Goal: Information Seeking & Learning: Learn about a topic

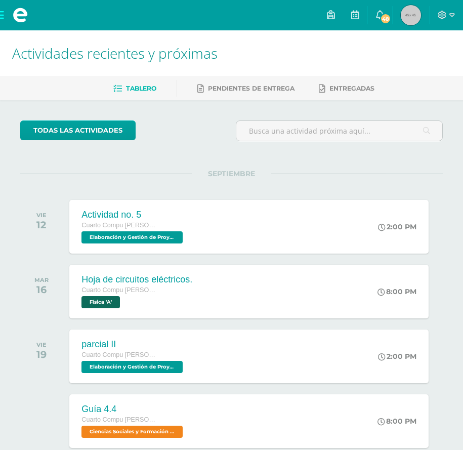
click at [5, 15] on span at bounding box center [20, 15] width 41 height 30
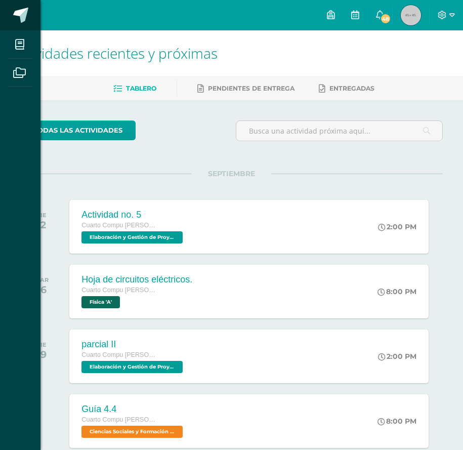
click at [0, 15] on link at bounding box center [20, 15] width 41 height 30
click at [15, 46] on icon at bounding box center [19, 44] width 9 height 10
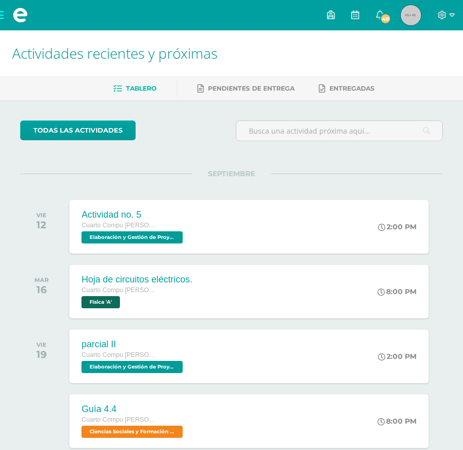
click at [4, 13] on span at bounding box center [20, 15] width 41 height 30
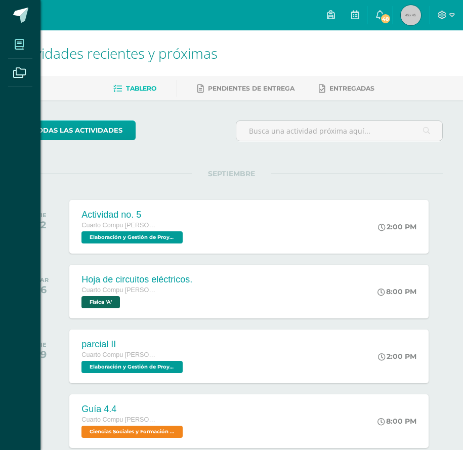
click at [20, 41] on icon at bounding box center [19, 44] width 9 height 10
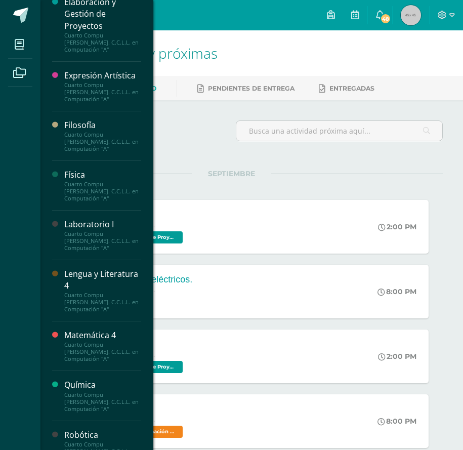
scroll to position [405, 0]
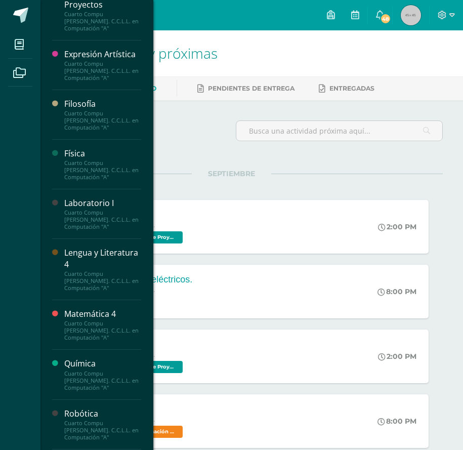
click at [108, 208] on div "Laboratorio I" at bounding box center [102, 203] width 77 height 12
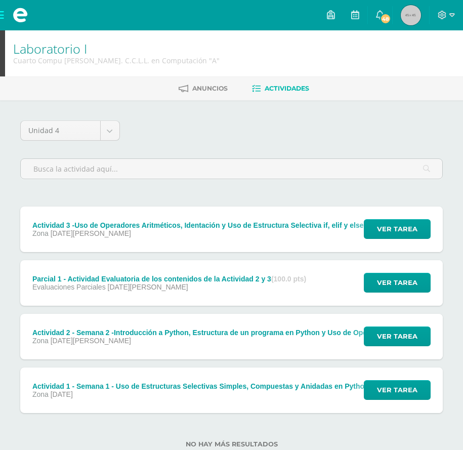
click at [407, 297] on div "Ver tarea" at bounding box center [396, 283] width 94 height 46
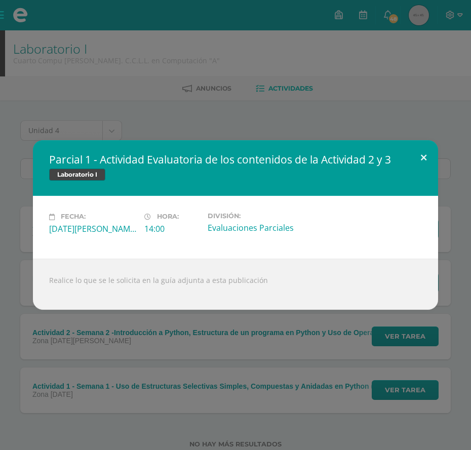
click at [420, 158] on button at bounding box center [423, 157] width 29 height 34
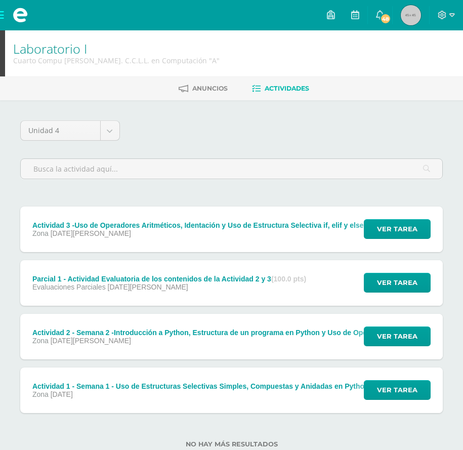
scroll to position [30, 0]
